Goal: Check status: Check status

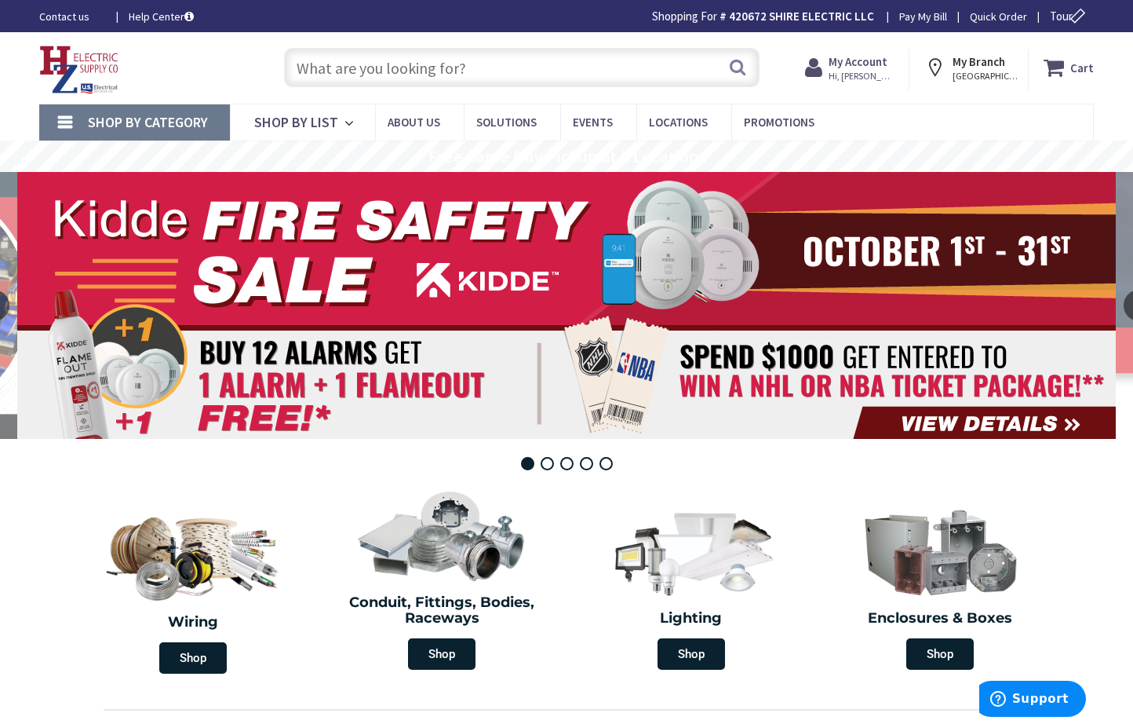
click at [587, 292] on rs-layer at bounding box center [566, 305] width 1099 height 267
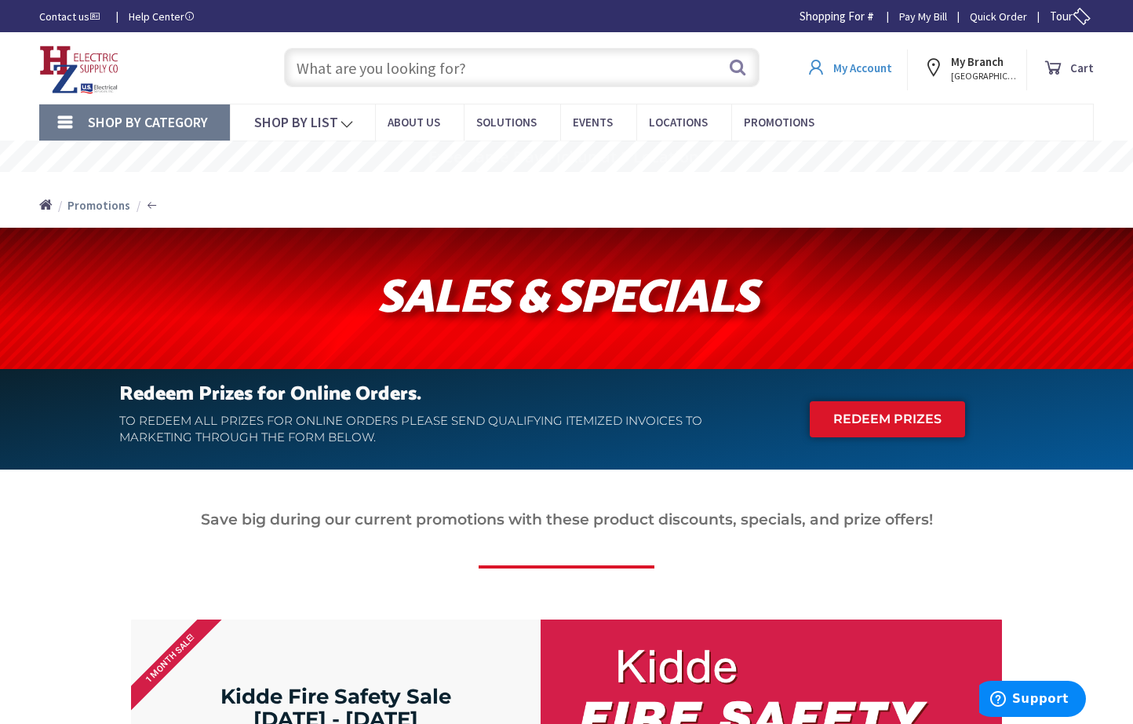
click at [853, 60] on strong "My Account" at bounding box center [862, 67] width 59 height 15
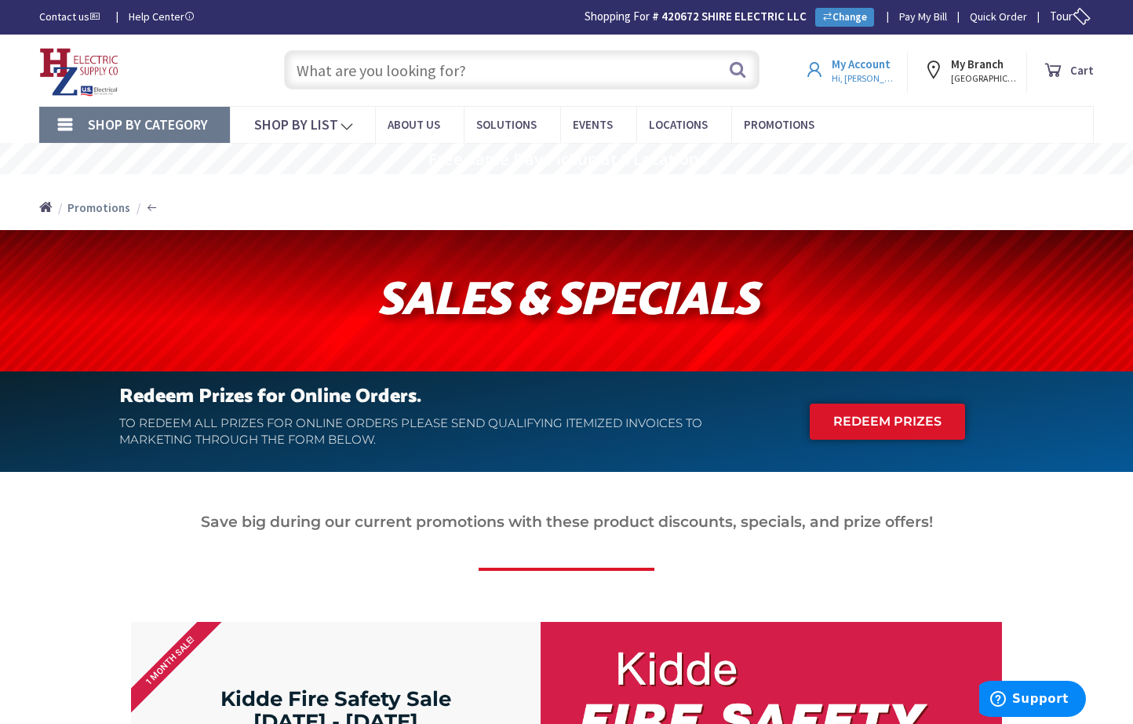
click at [859, 78] on span "Hi, [PERSON_NAME]" at bounding box center [865, 78] width 67 height 13
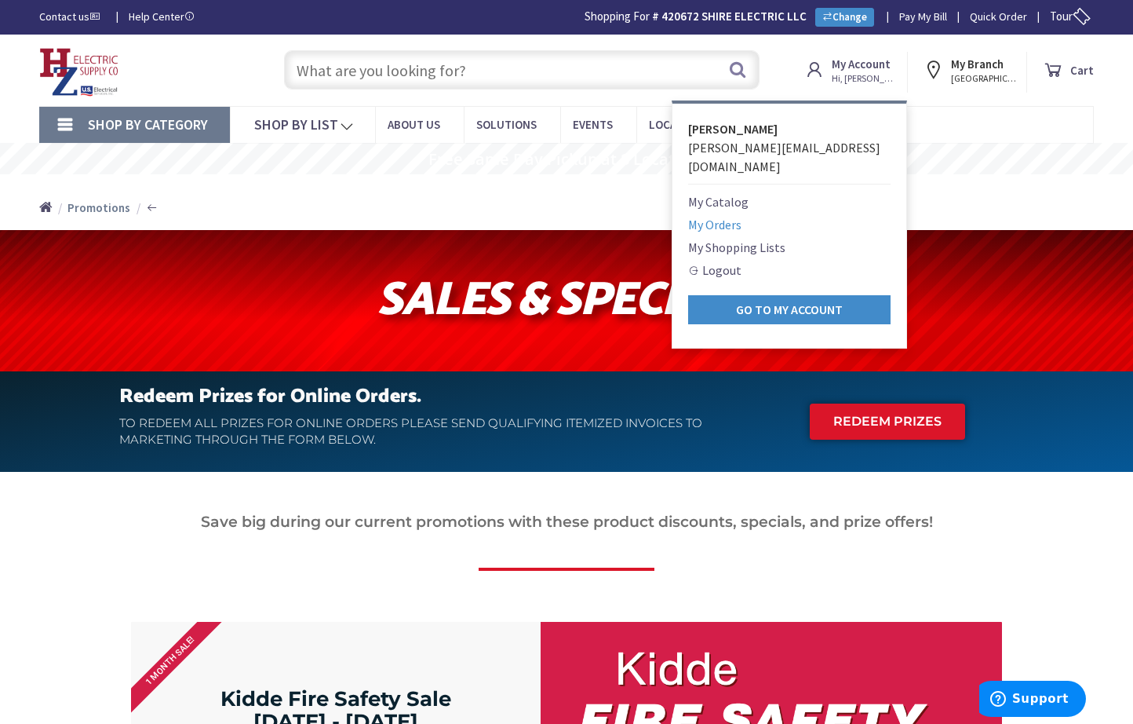
click at [726, 215] on link "My Orders" at bounding box center [714, 224] width 53 height 19
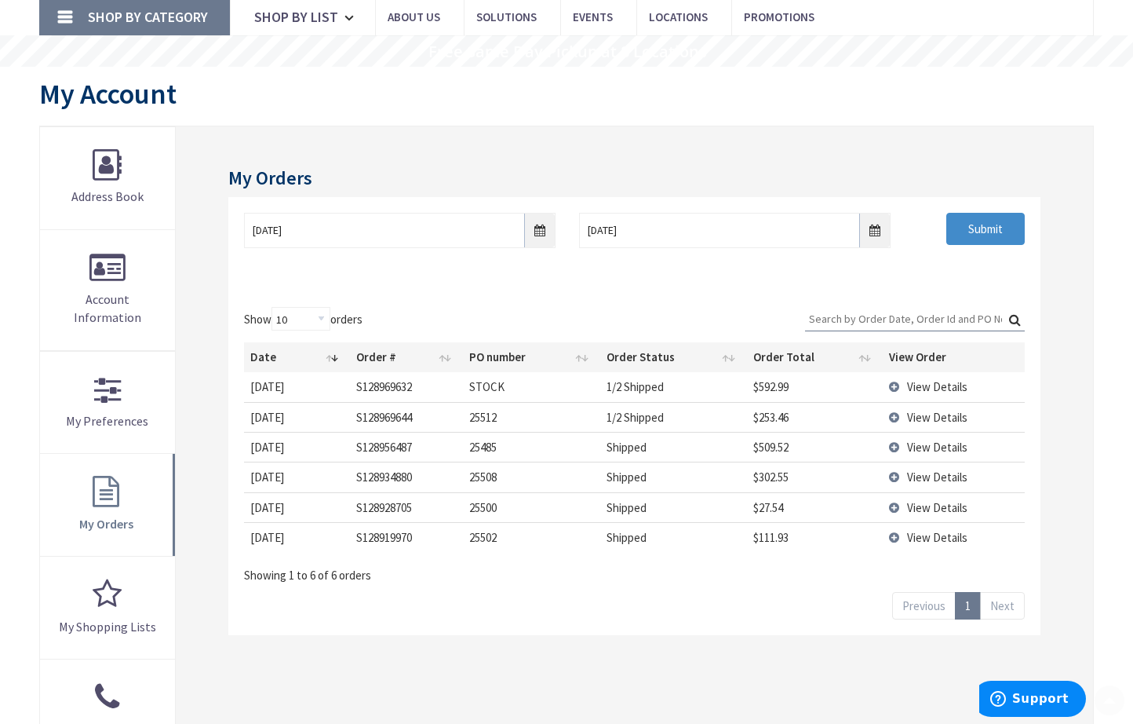
scroll to position [111, 0]
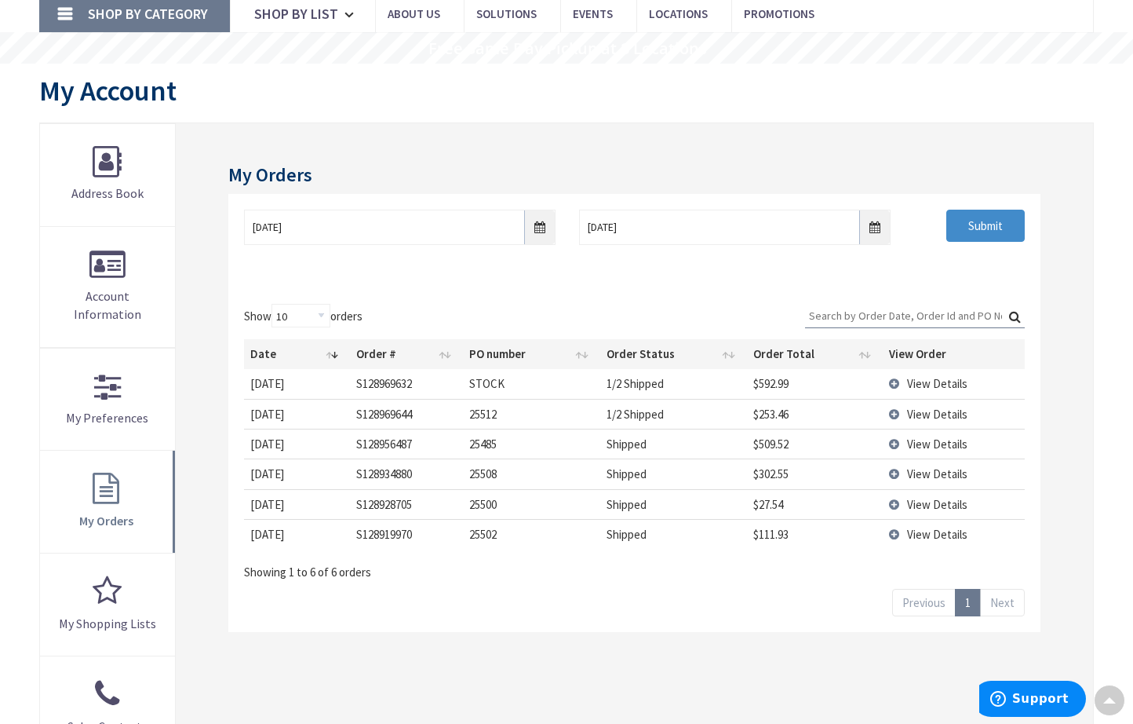
click at [491, 503] on td "25500" at bounding box center [531, 504] width 137 height 30
copy td "25500"
click at [20, 531] on main "My Account My Account My Orders 10/3/2025 10/10/2025 Submit Show 10 25 50 100 o…" at bounding box center [566, 478] width 1133 height 829
click at [487, 479] on td "25508" at bounding box center [531, 473] width 137 height 30
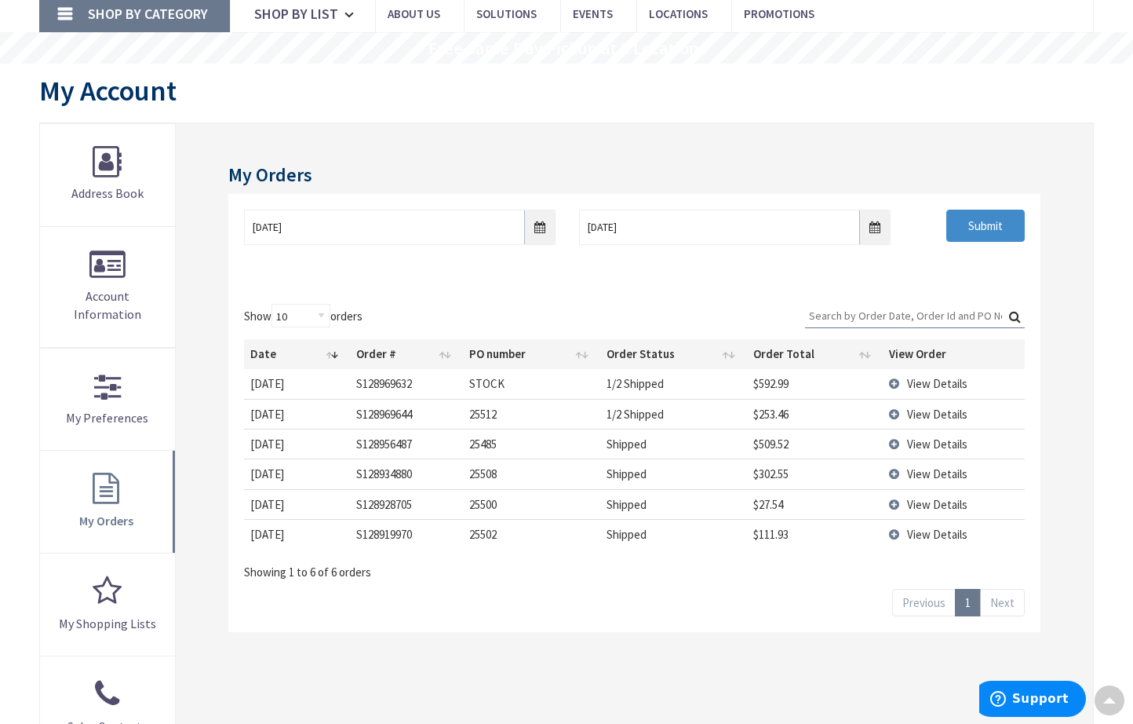
click at [487, 478] on td "25508" at bounding box center [531, 473] width 137 height 30
click at [487, 471] on td "25508" at bounding box center [531, 473] width 137 height 30
copy td "25508"
click at [935, 470] on span "View Details" at bounding box center [937, 473] width 60 height 15
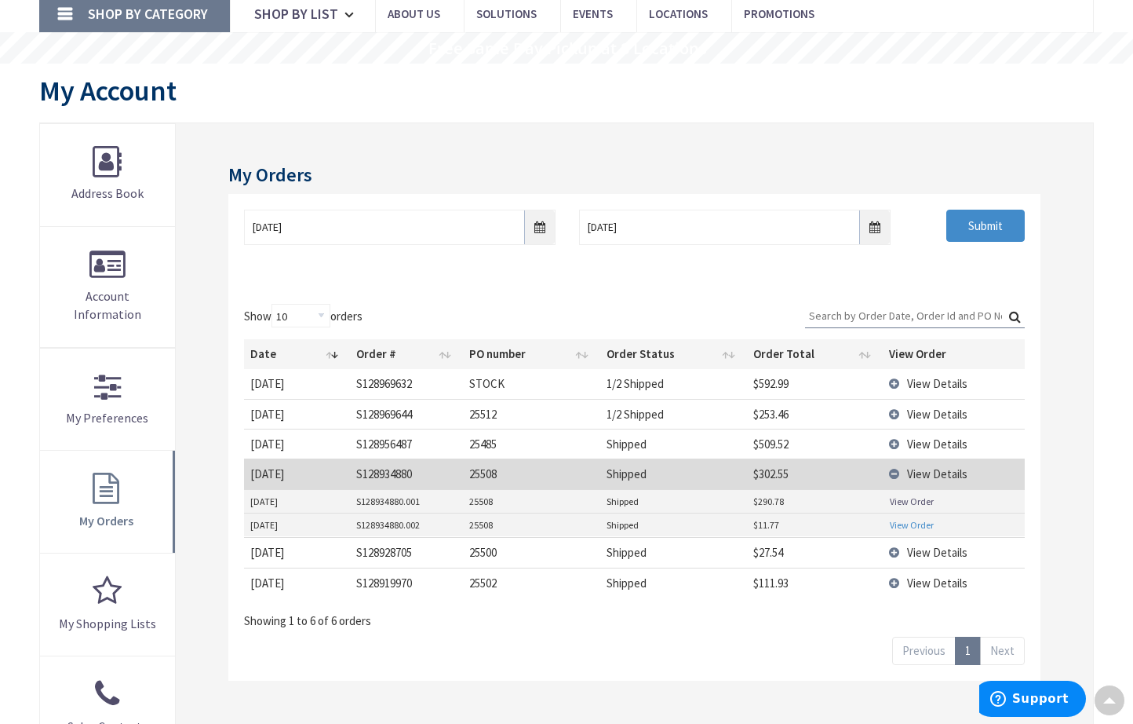
click at [917, 523] on link "View Order" at bounding box center [912, 524] width 44 height 13
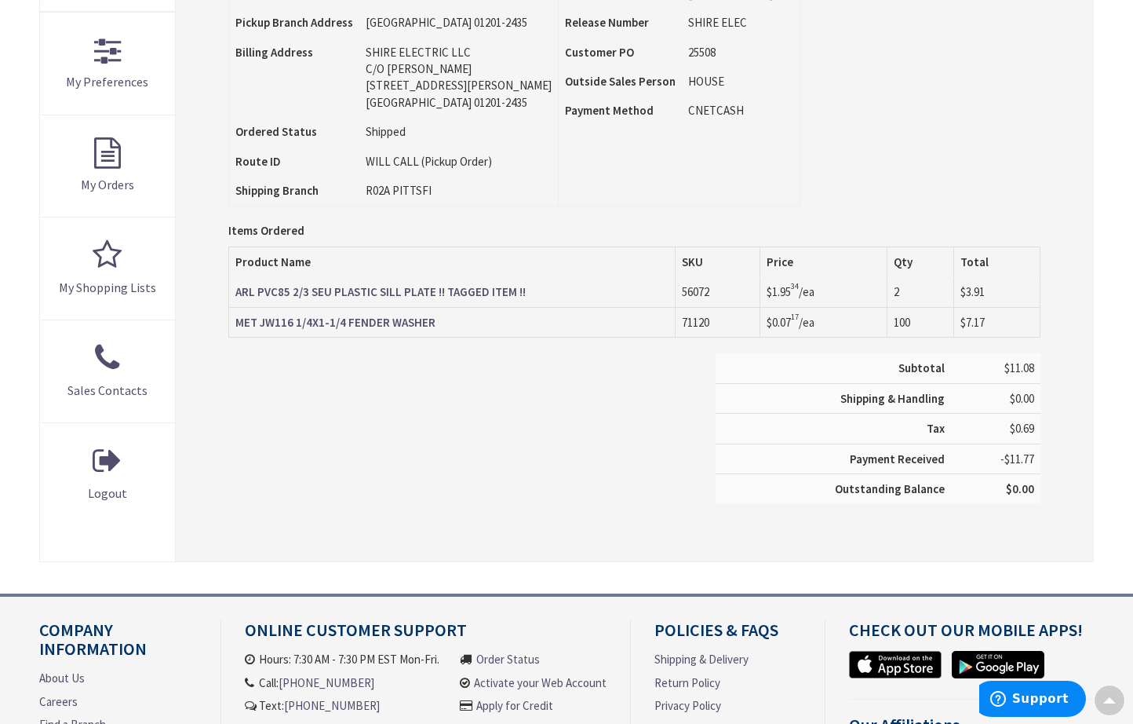
scroll to position [443, 0]
